Goal: Use online tool/utility: Utilize a website feature to perform a specific function

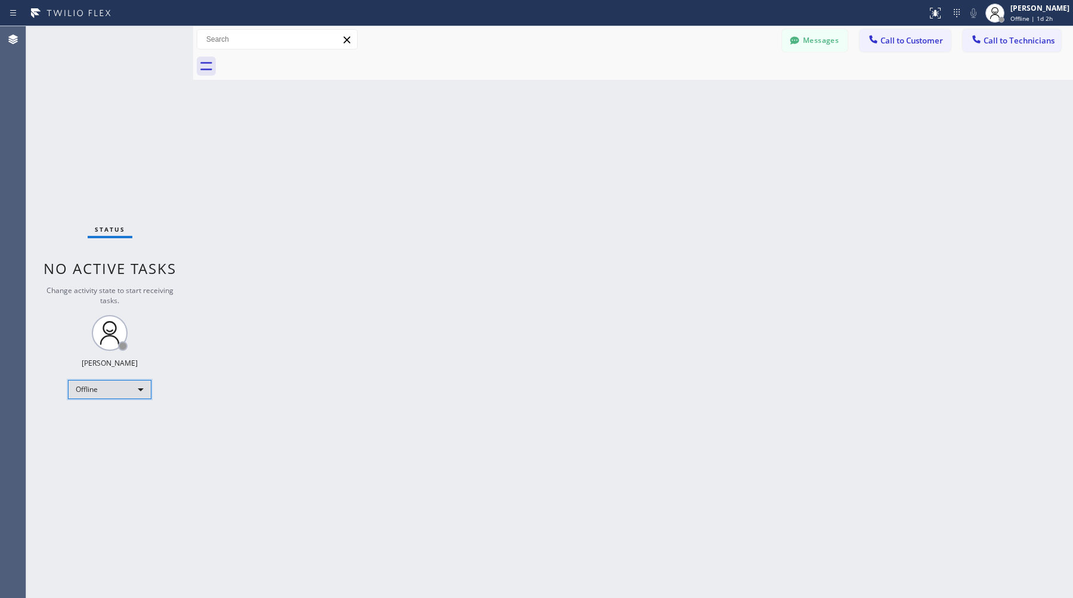
click at [126, 389] on div "Offline" at bounding box center [109, 389] width 83 height 19
click at [114, 421] on li "Available" at bounding box center [109, 421] width 81 height 14
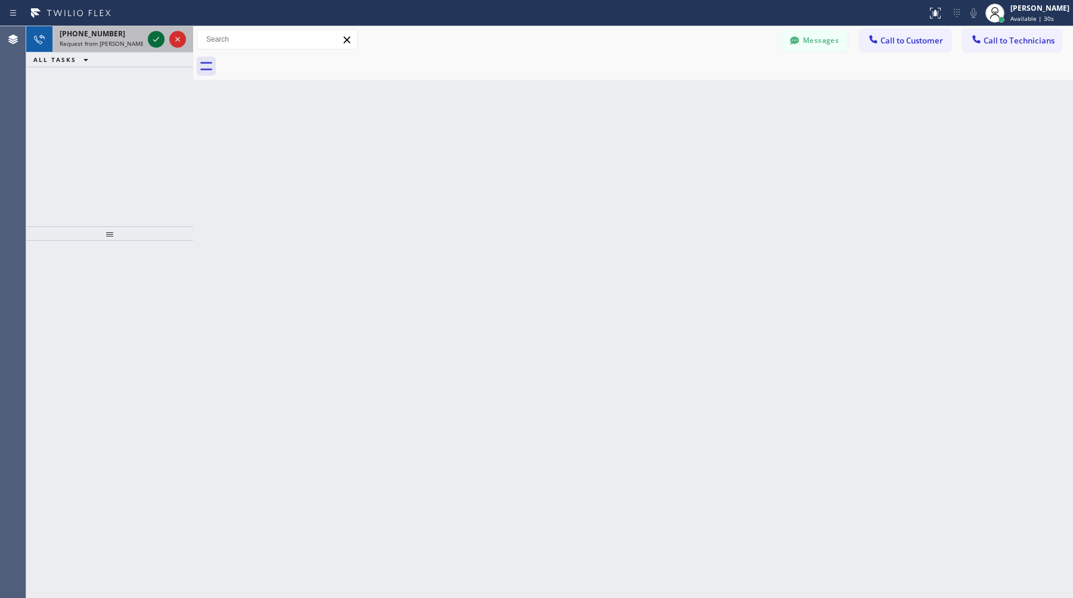
click at [151, 39] on icon at bounding box center [156, 39] width 14 height 14
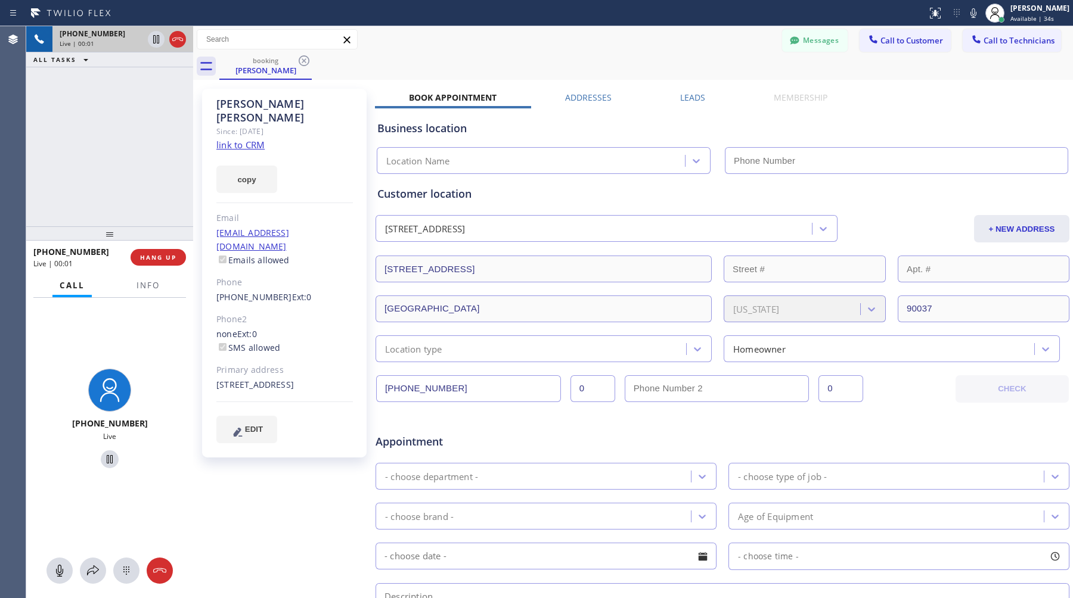
type input "(949) 239-0307"
click at [162, 258] on span "HANG UP" at bounding box center [158, 257] width 36 height 8
